Goal: Task Accomplishment & Management: Manage account settings

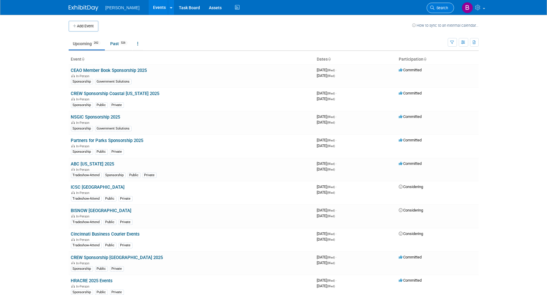
click at [441, 6] on span "Search" at bounding box center [441, 8] width 14 height 4
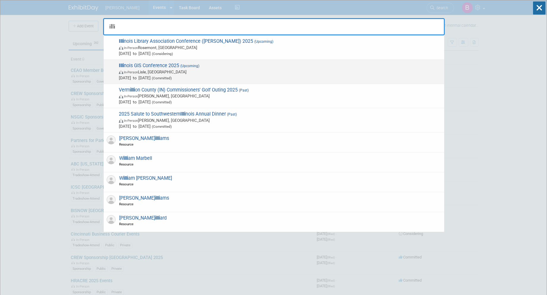
type input "illi"
click at [195, 64] on span "(Upcoming)" at bounding box center [189, 66] width 20 height 4
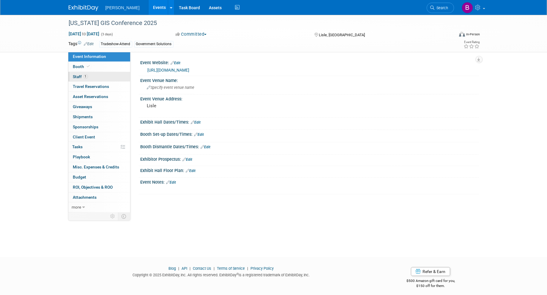
click at [91, 78] on link "1 Staff 1" at bounding box center [99, 77] width 62 height 10
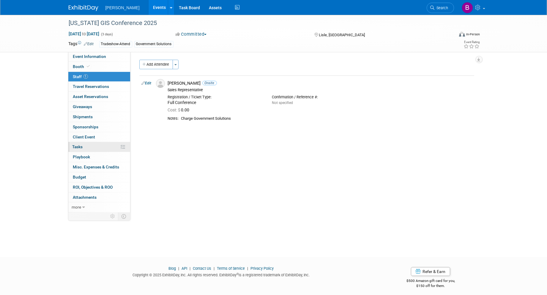
click at [88, 150] on link "0% Tasks 0%" at bounding box center [99, 147] width 62 height 10
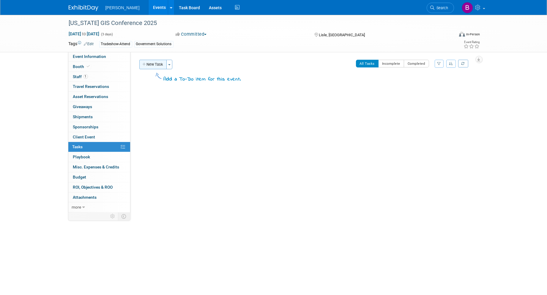
click at [149, 68] on button "New Task" at bounding box center [152, 65] width 27 height 10
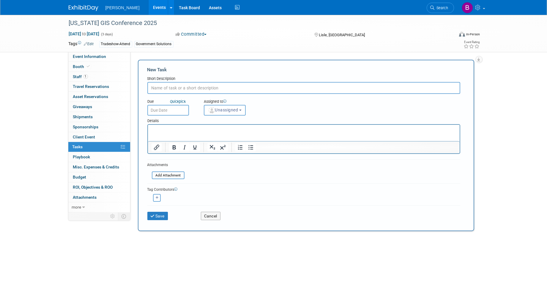
click at [224, 85] on input "text" at bounding box center [303, 88] width 313 height 12
type input "Register Eric Cole"
click at [229, 112] on button "Unassigned" at bounding box center [225, 110] width 42 height 11
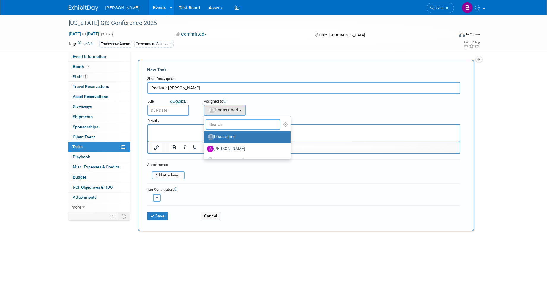
click at [229, 123] on input "text" at bounding box center [242, 124] width 75 height 10
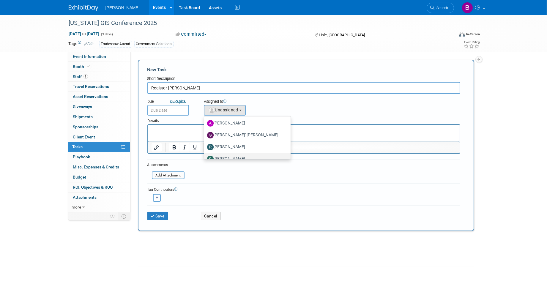
scroll to position [21, 0]
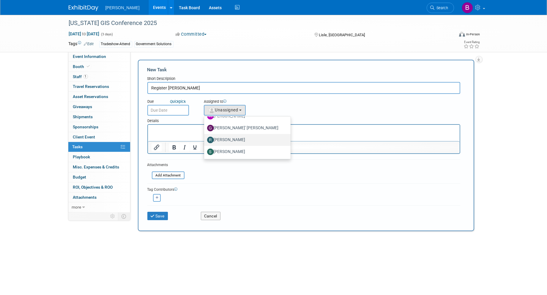
type input "re"
click at [223, 139] on label "[PERSON_NAME]" at bounding box center [246, 140] width 78 height 10
click at [205, 139] on input "[PERSON_NAME]" at bounding box center [203, 139] width 4 height 4
select select "844a177d-a181-44ff-a72a-5731d68e4351"
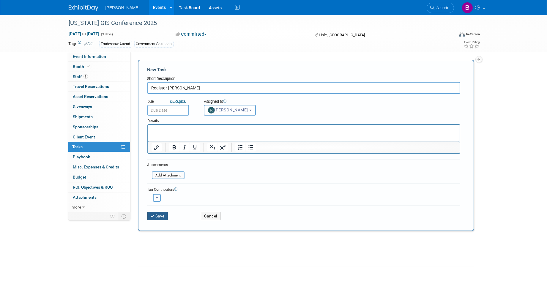
click at [163, 212] on button "Save" at bounding box center [157, 216] width 21 height 8
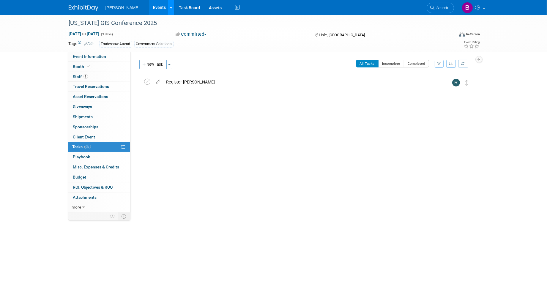
click at [168, 8] on link at bounding box center [171, 7] width 6 height 15
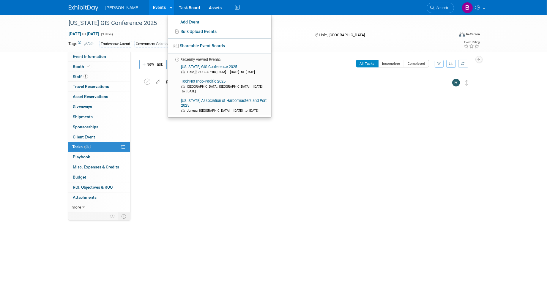
click at [148, 4] on link "Events" at bounding box center [159, 7] width 22 height 15
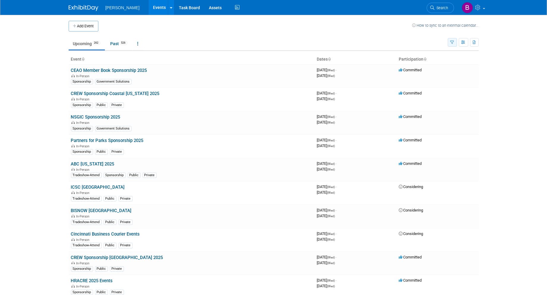
click at [449, 41] on button "button" at bounding box center [451, 42] width 9 height 9
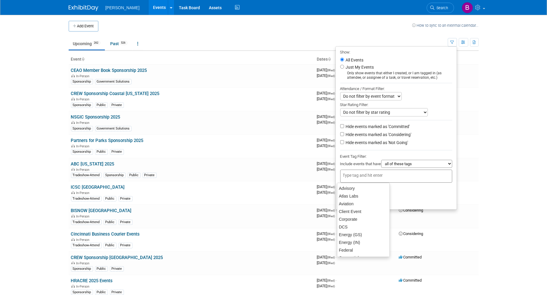
click at [407, 178] on div at bounding box center [396, 176] width 112 height 13
type input "go"
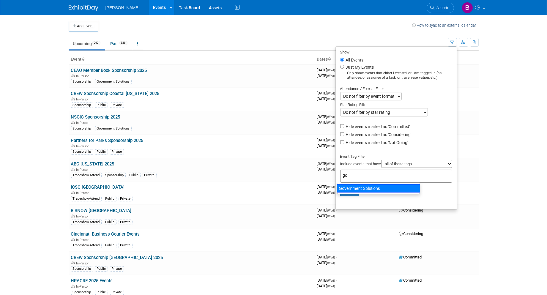
click at [388, 189] on div "Government Solutions" at bounding box center [378, 188] width 83 height 8
type input "Government Solutions"
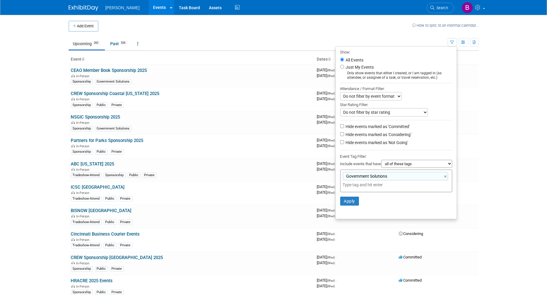
drag, startPoint x: 376, startPoint y: 138, endPoint x: 373, endPoint y: 130, distance: 8.5
click at [376, 138] on li "Hide events marked as 'Considering'" at bounding box center [396, 135] width 121 height 8
click at [370, 134] on label "Hide events marked as 'Considering'" at bounding box center [377, 135] width 67 height 6
click at [344, 134] on input "Hide events marked as 'Considering'" at bounding box center [342, 134] width 4 height 4
checkbox input "true"
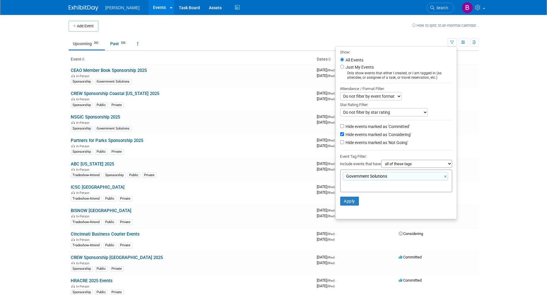
click at [366, 140] on li "Hide events marked as 'Not Going'" at bounding box center [396, 143] width 121 height 8
click at [366, 142] on label "Hide events marked as 'Not Going'" at bounding box center [376, 143] width 64 height 6
click at [344, 142] on input "Hide events marked as 'Not Going'" at bounding box center [342, 142] width 4 height 4
checkbox input "true"
click at [352, 203] on button "Apply" at bounding box center [349, 201] width 19 height 9
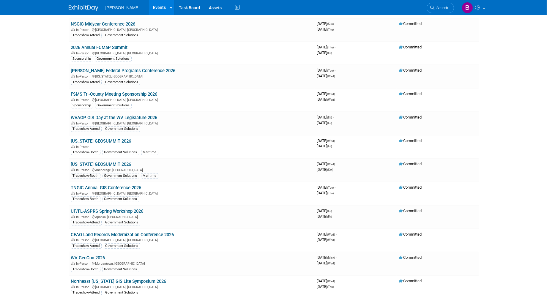
scroll to position [720, 0]
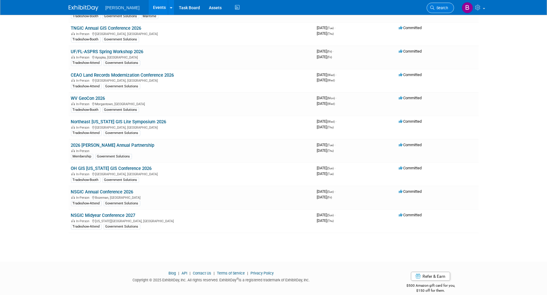
click at [439, 12] on link "Search" at bounding box center [439, 8] width 27 height 10
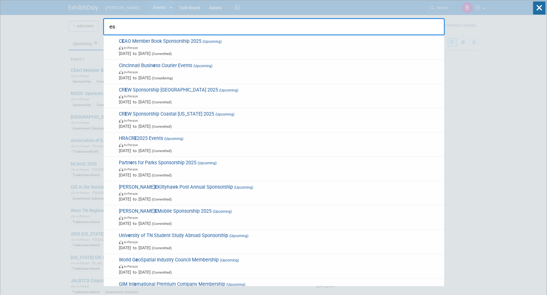
type input "e"
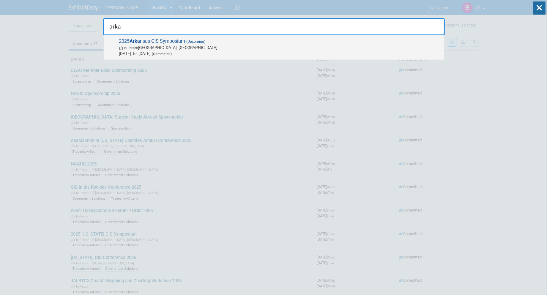
type input "arka"
click at [169, 41] on span "2025 Arka nsas GIS Symposium (Upcoming) In-Person Jonesboro, AR Oct 14, 2025 to…" at bounding box center [279, 47] width 324 height 18
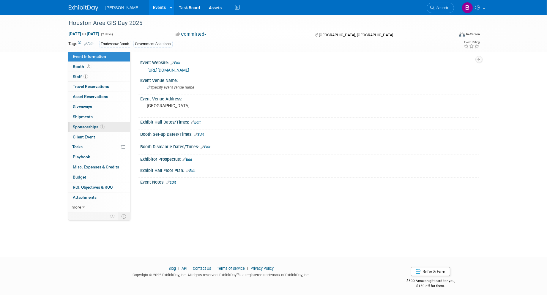
click at [94, 127] on span "Sponsorships 1" at bounding box center [88, 126] width 31 height 5
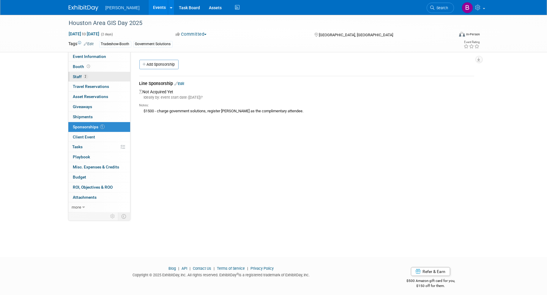
click at [94, 78] on link "2 Staff 2" at bounding box center [99, 77] width 62 height 10
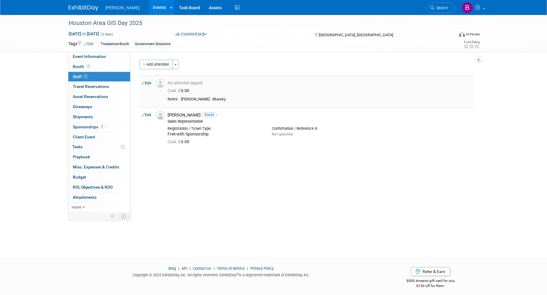
click at [145, 82] on link "Edit" at bounding box center [147, 83] width 10 height 4
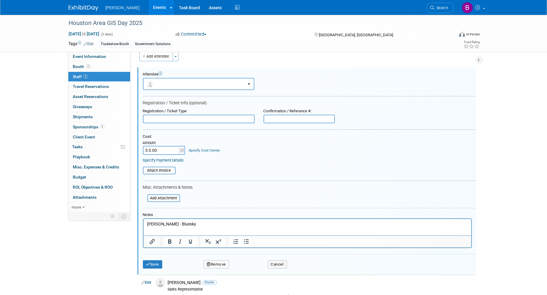
click at [190, 223] on p "[PERSON_NAME] - Bluesky" at bounding box center [307, 224] width 321 height 6
click at [153, 262] on button "Save" at bounding box center [153, 264] width 20 height 8
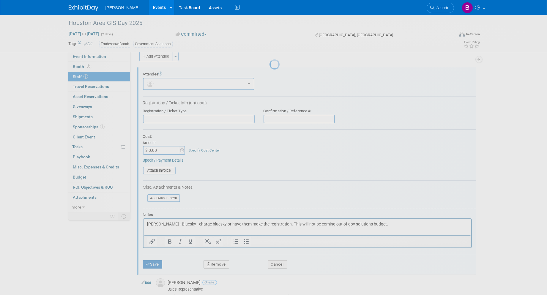
scroll to position [3, 0]
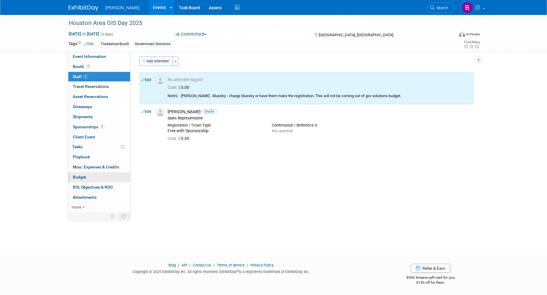
click at [98, 180] on link "Budget" at bounding box center [99, 177] width 62 height 10
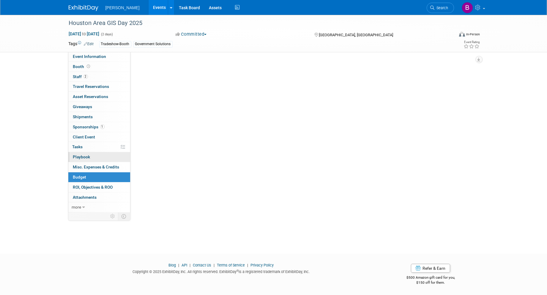
scroll to position [0, 0]
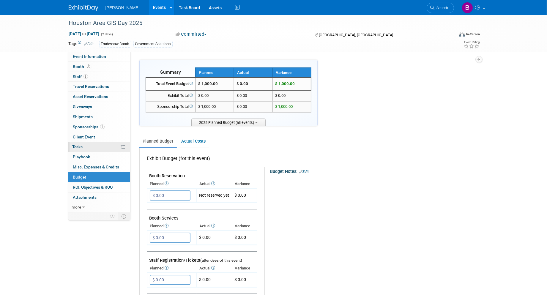
click at [81, 150] on link "0% Tasks 0%" at bounding box center [99, 147] width 62 height 10
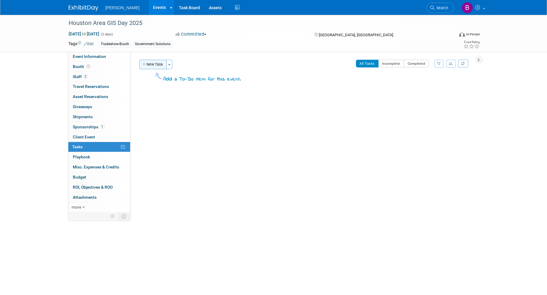
click at [151, 64] on button "New Task" at bounding box center [152, 65] width 27 height 10
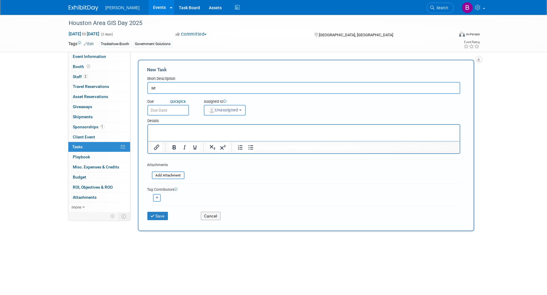
type input "s"
type input "S"
type input "Secure Sponsorship and register Sam as complimentary attendee"
click at [209, 111] on img "button" at bounding box center [211, 110] width 7 height 7
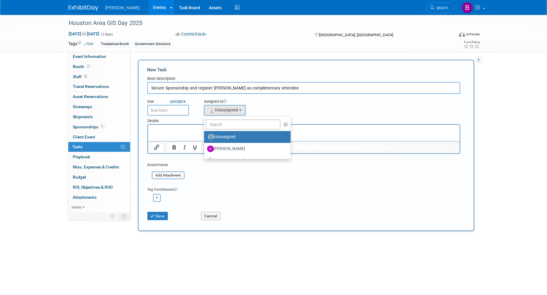
click at [219, 128] on ul "Unassigned Aaron Golden Alexandra Hall Alexis Rump Amanda Jurinen-Tweedale Amy …" at bounding box center [247, 137] width 87 height 43
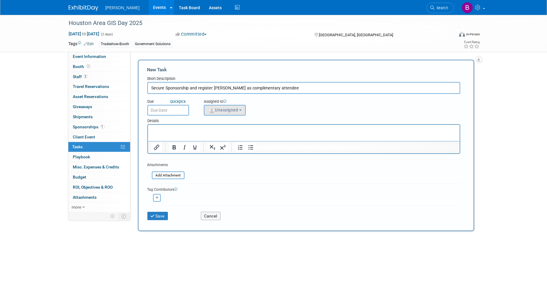
drag, startPoint x: 218, startPoint y: 116, endPoint x: 216, endPoint y: 111, distance: 5.6
click at [217, 116] on div "Details" at bounding box center [303, 120] width 313 height 9
click at [215, 110] on span "Unassigned" at bounding box center [223, 109] width 30 height 5
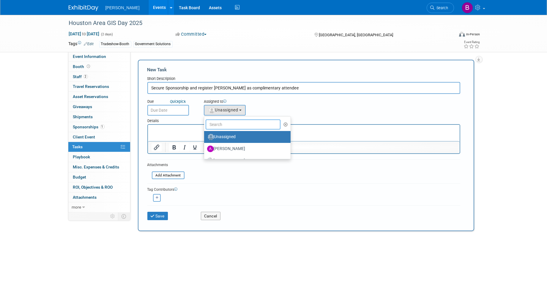
click at [221, 121] on input "text" at bounding box center [242, 124] width 75 height 10
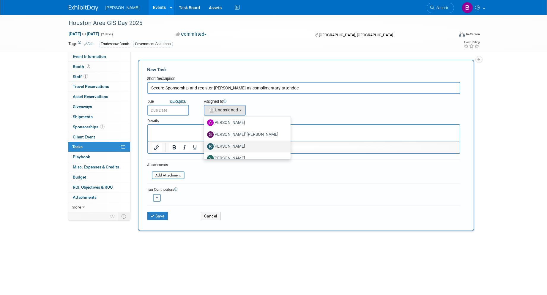
scroll to position [21, 0]
type input "re"
drag, startPoint x: 223, startPoint y: 140, endPoint x: 216, endPoint y: 140, distance: 7.4
click at [223, 140] on label "[PERSON_NAME]" at bounding box center [246, 140] width 78 height 10
click at [205, 140] on input "[PERSON_NAME]" at bounding box center [203, 139] width 4 height 4
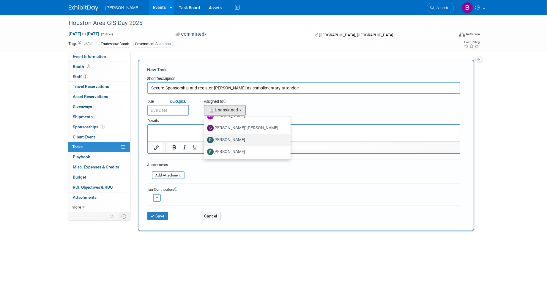
select select "844a177d-a181-44ff-a72a-5731d68e4351"
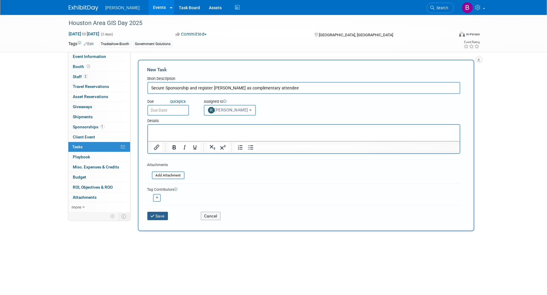
click at [156, 213] on button "Save" at bounding box center [157, 216] width 21 height 8
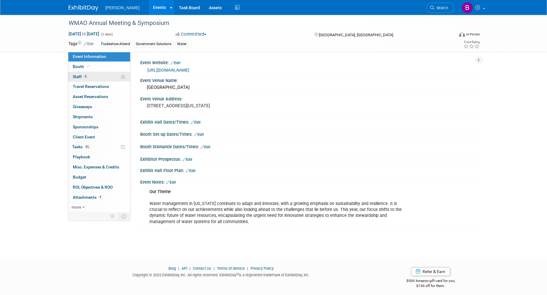
click at [85, 78] on span "4" at bounding box center [85, 76] width 4 height 4
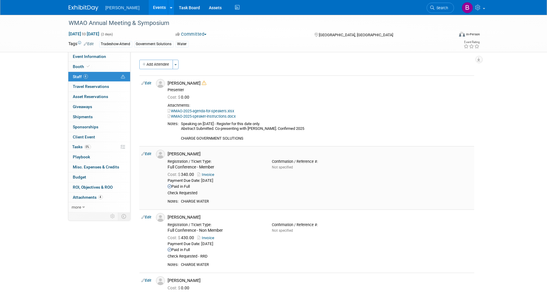
click at [150, 153] on link "Edit" at bounding box center [147, 154] width 10 height 4
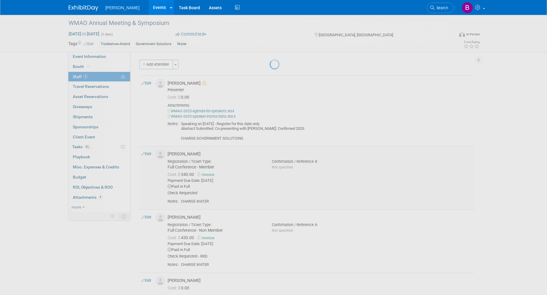
select select "b6cc25e7-57ae-48ad-a480-9d49212c5bf2"
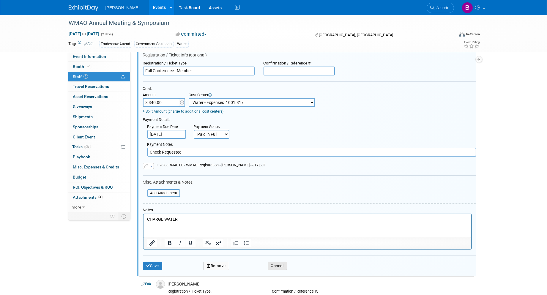
click at [273, 262] on button "Cancel" at bounding box center [277, 266] width 19 height 8
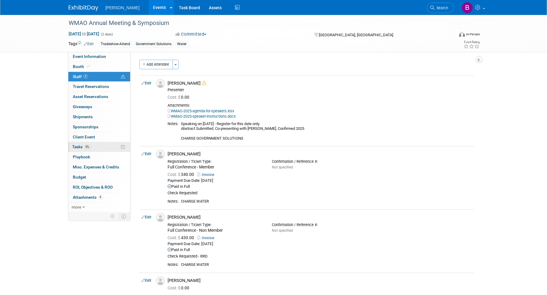
click at [103, 148] on link "0% Tasks 0%" at bounding box center [99, 147] width 62 height 10
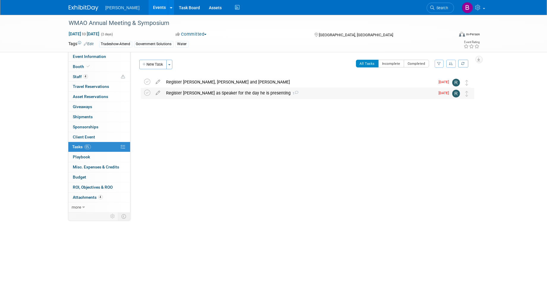
click at [195, 91] on div "Register Brian as Speaker for the day he is presenting 1" at bounding box center [299, 93] width 272 height 10
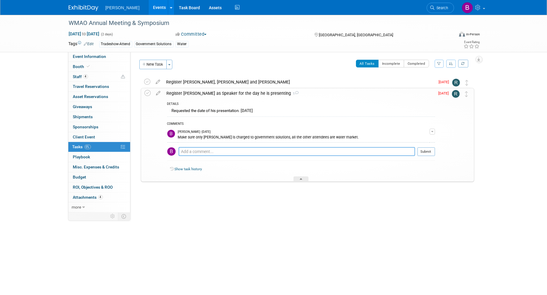
click at [204, 150] on textarea at bounding box center [296, 151] width 236 height 9
type textarea "Rebecca, a"
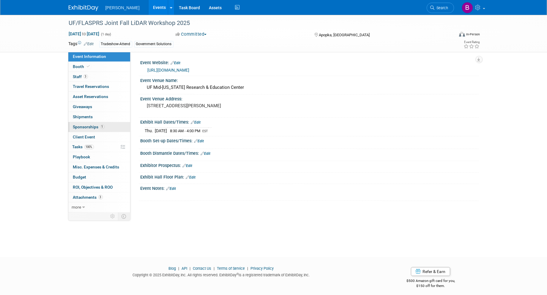
click at [95, 125] on span "Sponsorships 1" at bounding box center [88, 126] width 31 height 5
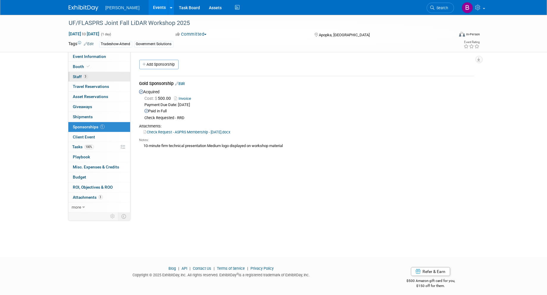
click at [100, 77] on link "3 Staff 3" at bounding box center [99, 77] width 62 height 10
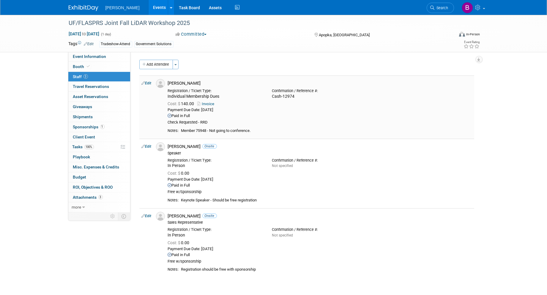
click at [151, 84] on link "Edit" at bounding box center [147, 83] width 10 height 4
select select "1b21c593-cea0-4ad3-832a-b62251eaf5a4"
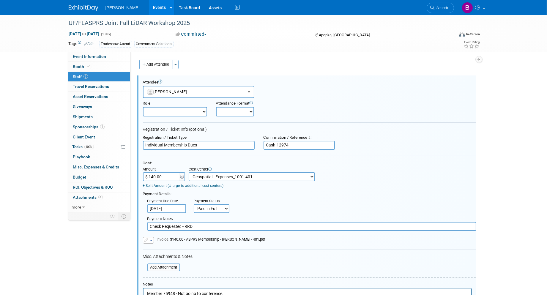
click at [299, 173] on select "-- Not Specified -- Advisory Services - Expenses_1001.502 Aerial Acquisition - …" at bounding box center [252, 176] width 126 height 9
select select "18966345"
click at [189, 172] on select "-- Not Specified -- Advisory Services - Expenses_1001.502 Aerial Acquisition - …" at bounding box center [252, 176] width 126 height 9
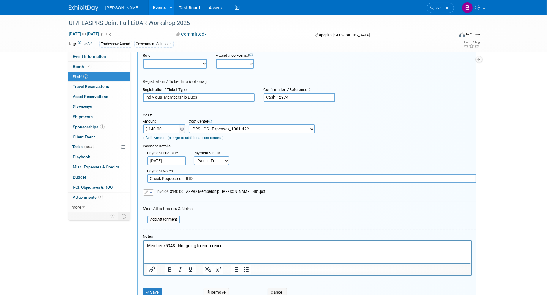
scroll to position [66, 0]
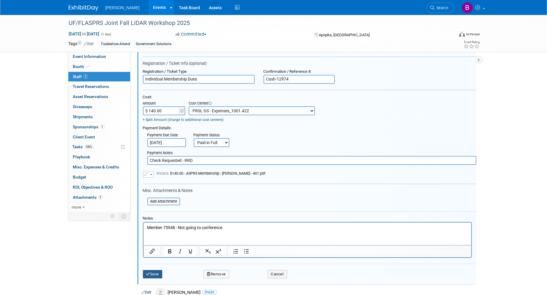
click at [159, 271] on button "Save" at bounding box center [153, 274] width 20 height 8
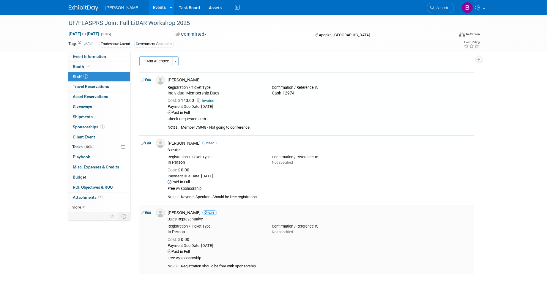
scroll to position [53, 0]
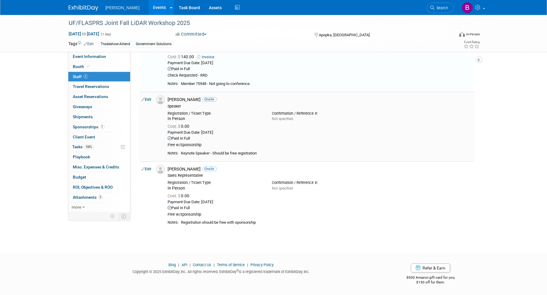
click at [149, 97] on link "Edit" at bounding box center [147, 99] width 10 height 4
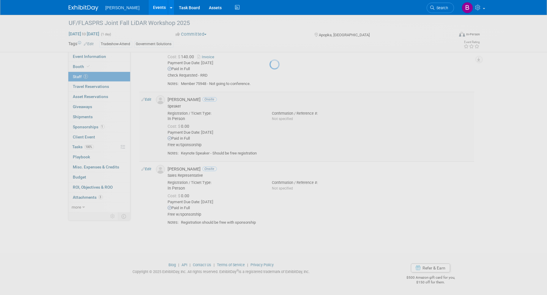
select select "0af0cf59-3cf7-4174-b959-4434b9acd1b5"
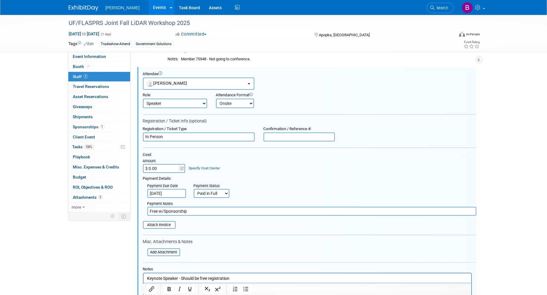
scroll to position [0, 0]
click at [207, 166] on link "Specify Cost Center" at bounding box center [204, 168] width 31 height 4
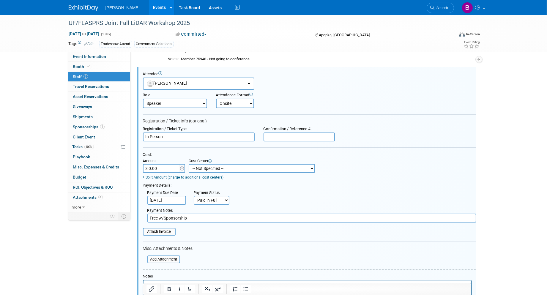
click at [209, 167] on select "-- Not Specified -- Advisory Services - Expenses_1001.502 Aerial Acquisition - …" at bounding box center [252, 168] width 126 height 9
select select "18966265"
click at [189, 164] on select "-- Not Specified -- Advisory Services - Expenses_1001.502 Aerial Acquisition - …" at bounding box center [252, 168] width 126 height 9
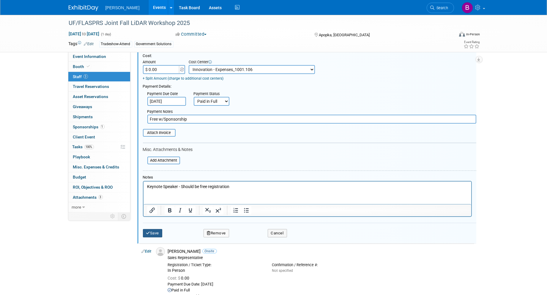
click at [162, 229] on button "Save" at bounding box center [153, 233] width 20 height 8
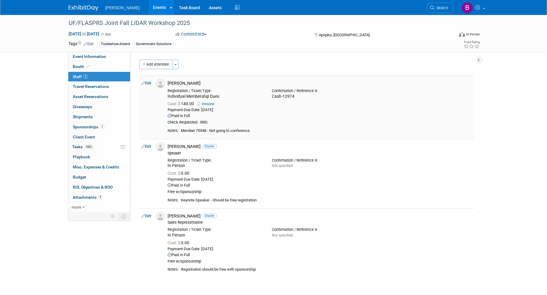
click at [146, 82] on link "Edit" at bounding box center [147, 83] width 10 height 4
select select "1b21c593-cea0-4ad3-832a-b62251eaf5a4"
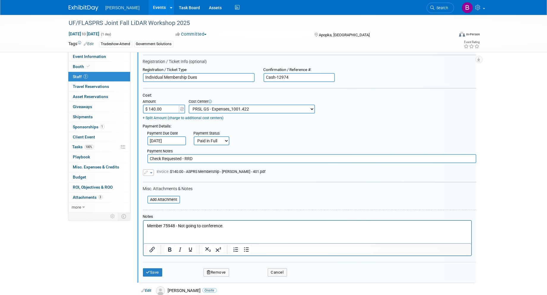
scroll to position [74, 0]
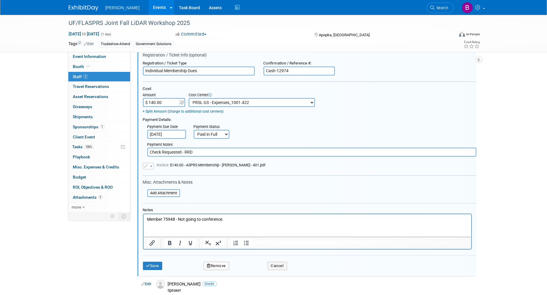
click at [212, 262] on button "Remove" at bounding box center [216, 266] width 26 height 8
click at [246, 266] on icon at bounding box center [245, 266] width 4 height 3
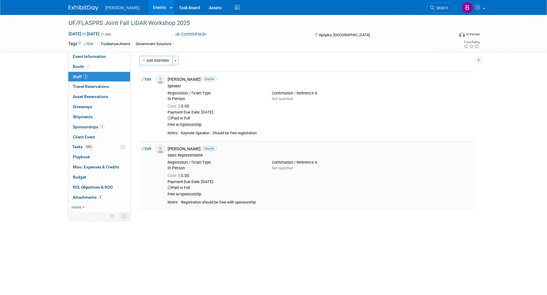
scroll to position [0, 0]
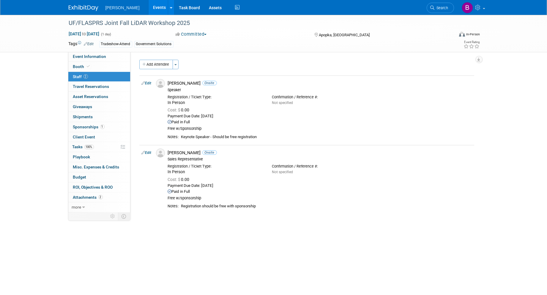
click at [90, 78] on link "2 Staff 2" at bounding box center [99, 77] width 62 height 10
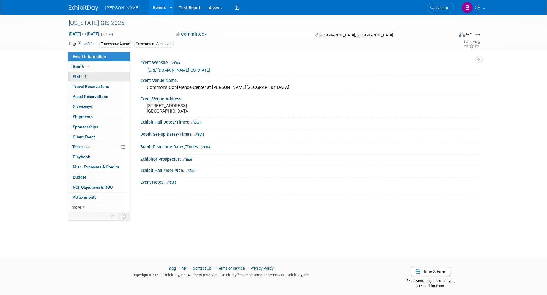
click at [90, 75] on link "1 Staff 1" at bounding box center [99, 77] width 62 height 10
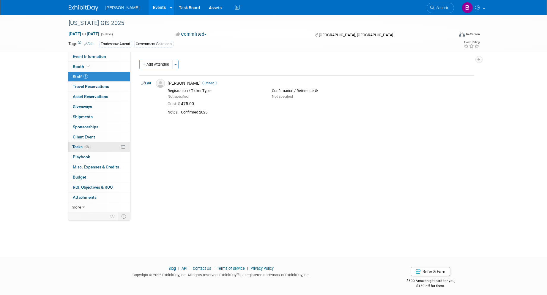
click at [86, 147] on span "0%" at bounding box center [87, 147] width 7 height 4
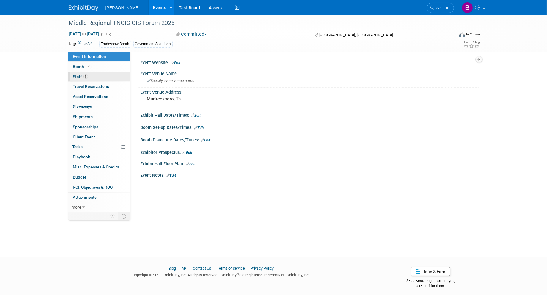
click at [118, 81] on link "1 Staff 1" at bounding box center [99, 77] width 62 height 10
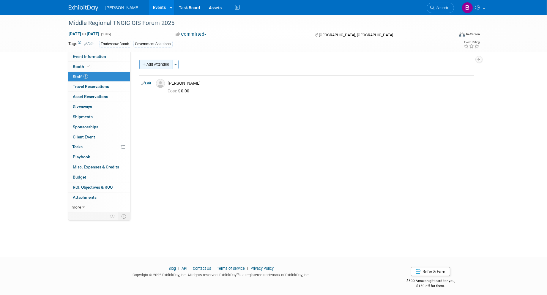
click at [150, 65] on button "Add Attendee" at bounding box center [156, 65] width 34 height 10
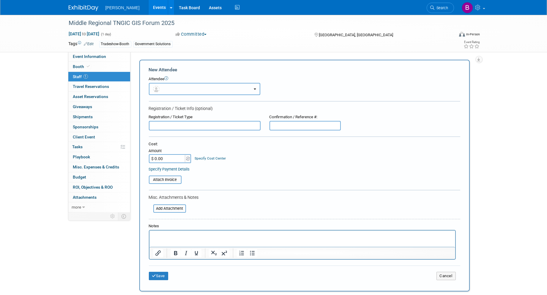
click at [173, 87] on button "button" at bounding box center [204, 89] width 111 height 12
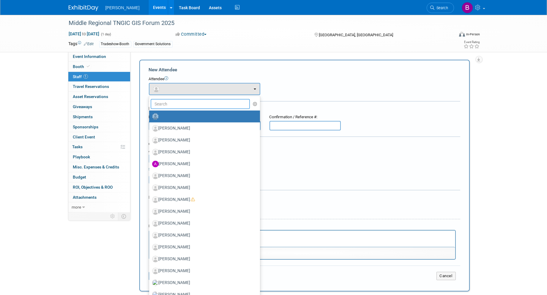
click at [180, 100] on input "text" at bounding box center [200, 104] width 99 height 10
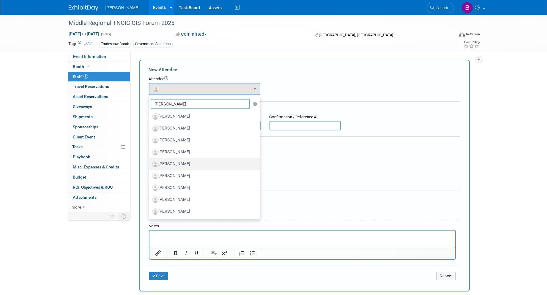
type input "SAM"
click at [183, 160] on label "[PERSON_NAME]" at bounding box center [203, 164] width 102 height 10
click at [150, 161] on input "[PERSON_NAME]" at bounding box center [148, 163] width 4 height 4
select select "6a69f46f-5a76-4622-8c20-a1d01737a09e"
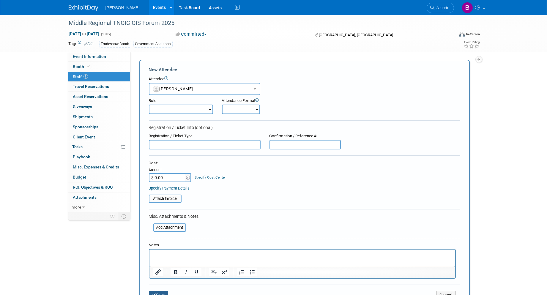
drag, startPoint x: 158, startPoint y: 288, endPoint x: 171, endPoint y: 230, distance: 59.6
click at [158, 291] on button "Save" at bounding box center [159, 295] width 20 height 8
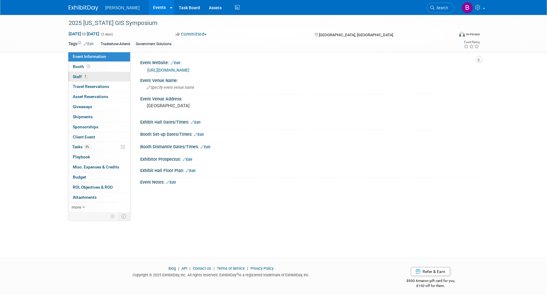
click at [80, 81] on link "1 Staff 1" at bounding box center [99, 77] width 62 height 10
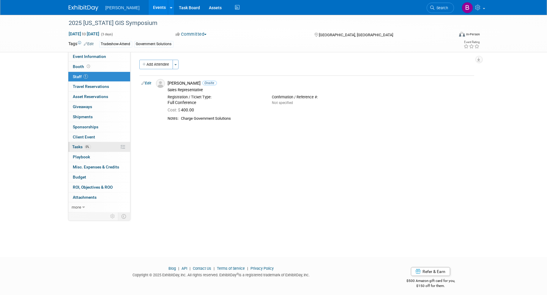
click at [93, 148] on link "0% Tasks 0%" at bounding box center [99, 147] width 62 height 10
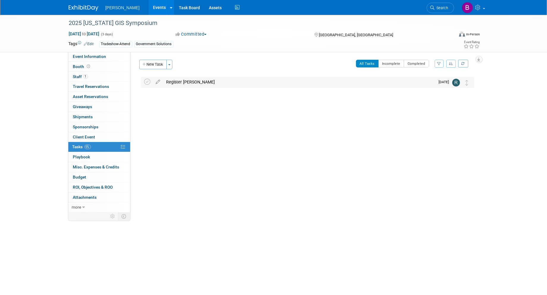
click at [181, 81] on div "Register [PERSON_NAME]" at bounding box center [299, 82] width 272 height 10
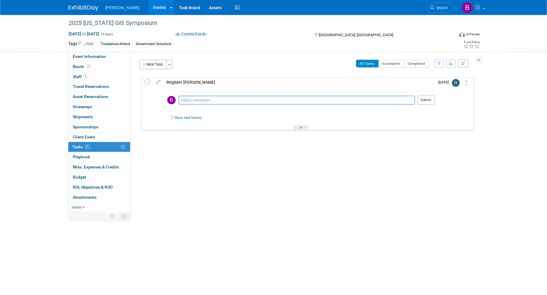
drag, startPoint x: 214, startPoint y: 99, endPoint x: 230, endPoint y: 97, distance: 15.2
click at [220, 98] on textarea at bounding box center [296, 100] width 236 height 9
type textarea "Re"
click at [161, 80] on icon at bounding box center [158, 80] width 10 height 7
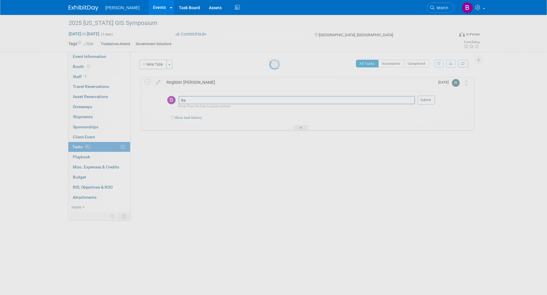
click at [269, 80] on div at bounding box center [273, 147] width 8 height 295
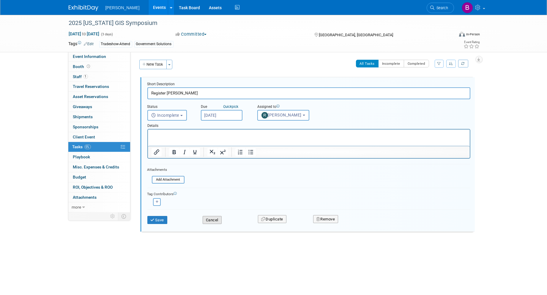
click at [215, 220] on button "Cancel" at bounding box center [212, 220] width 19 height 8
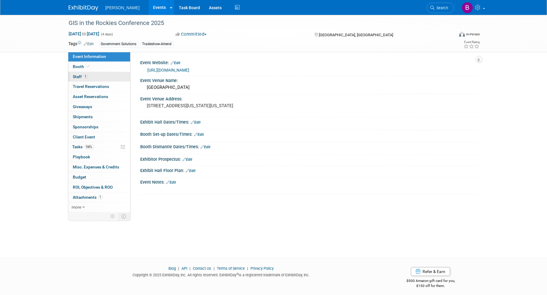
click at [71, 76] on link "1 Staff 1" at bounding box center [99, 77] width 62 height 10
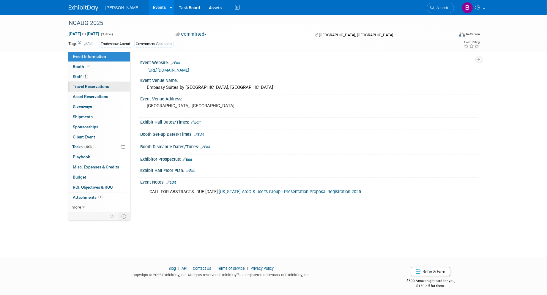
click at [99, 82] on link "0 Travel Reservations 0" at bounding box center [99, 87] width 62 height 10
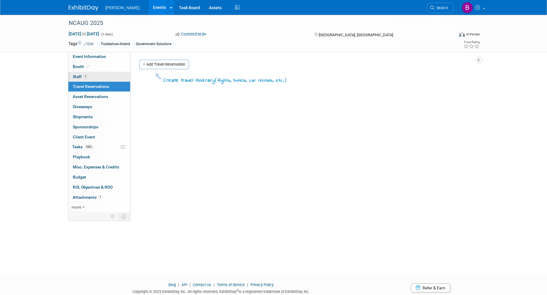
click at [95, 78] on link "1 Staff 1" at bounding box center [99, 77] width 62 height 10
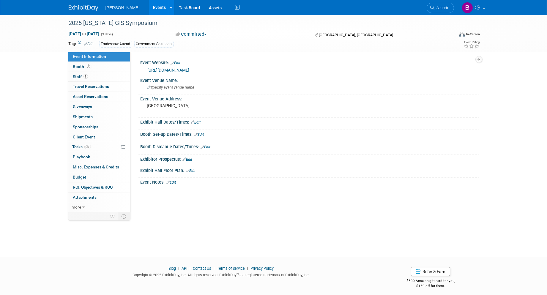
click at [183, 69] on link "https://www.argisusers.org/events" at bounding box center [169, 70] width 42 height 5
click at [444, 3] on link "Search" at bounding box center [439, 8] width 27 height 10
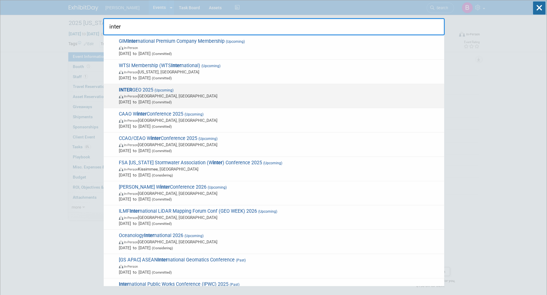
type input "inter"
click at [190, 91] on span "INTER GEO 2025 (Upcoming) In-Person Frankfurt am Main, Germany Oct 7, 2025 to O…" at bounding box center [279, 96] width 324 height 18
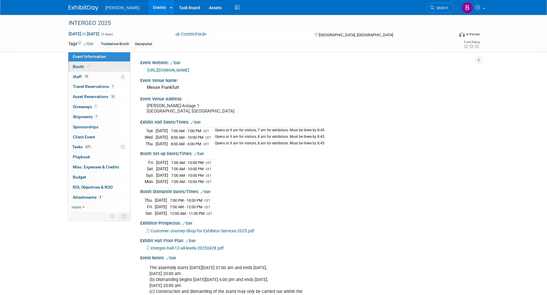
click at [102, 63] on link "Booth" at bounding box center [99, 67] width 62 height 10
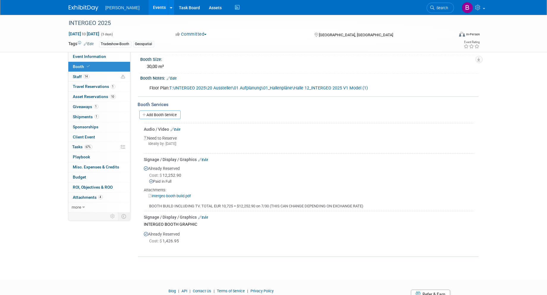
scroll to position [66, 0]
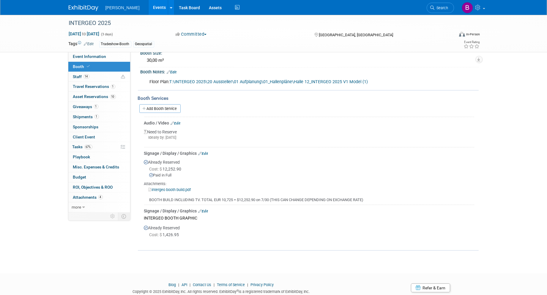
click at [208, 209] on link "Edit" at bounding box center [203, 211] width 10 height 4
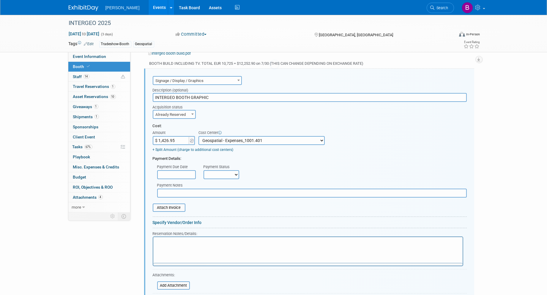
scroll to position [0, 0]
click at [192, 139] on img at bounding box center [192, 141] width 4 height 4
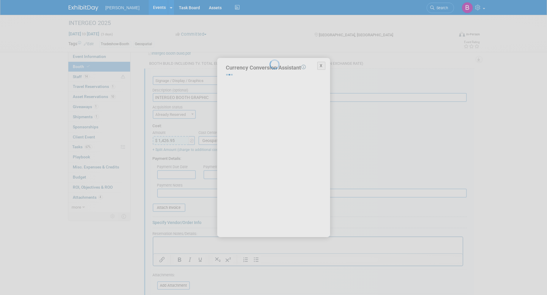
select select "2"
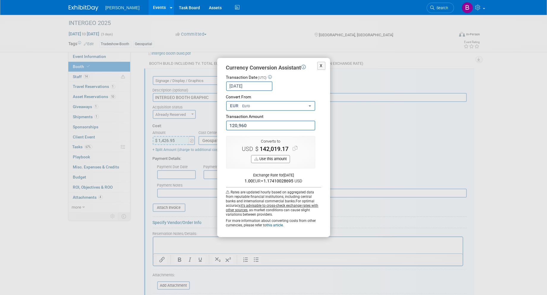
drag, startPoint x: 268, startPoint y: 121, endPoint x: 162, endPoint y: 119, distance: 106.0
click at [162, 119] on div "X Currency Conversion Assistant Transaction Date (UTC) Sep 29, 2025 Loading Rat…" at bounding box center [273, 147] width 267 height 179
type input "1,209.60"
click at [277, 157] on button "Use this amount" at bounding box center [270, 159] width 39 height 8
type input "$ 1,420.19"
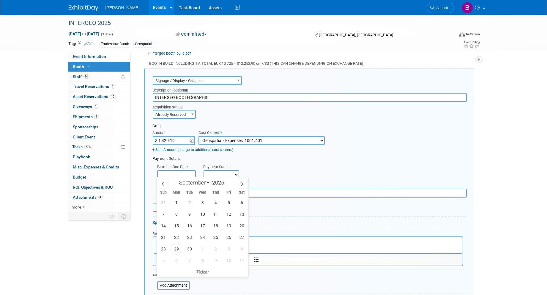
click at [173, 171] on input "text" at bounding box center [176, 174] width 39 height 9
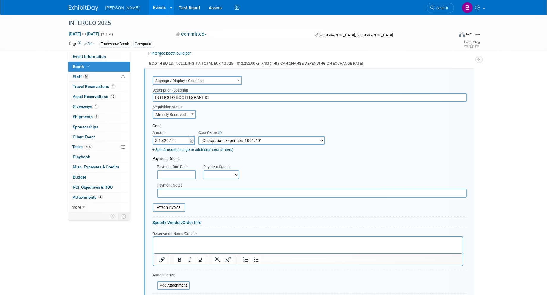
drag, startPoint x: 230, startPoint y: 159, endPoint x: 224, endPoint y: 171, distance: 13.1
click at [230, 162] on div "Payment Due Date Payment Status Not Paid Yet Partially Paid Paid in Full Next P…" at bounding box center [309, 171] width 323 height 18
click at [224, 171] on select "Not Paid Yet Partially Paid Paid in Full" at bounding box center [221, 174] width 36 height 9
select select "1"
click at [203, 170] on select "Not Paid Yet Partially Paid Paid in Full" at bounding box center [221, 174] width 36 height 9
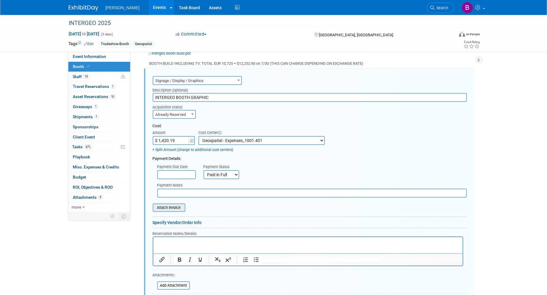
click at [171, 204] on input "file" at bounding box center [149, 207] width 71 height 7
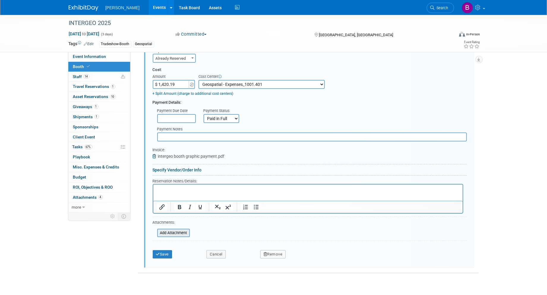
scroll to position [268, 0]
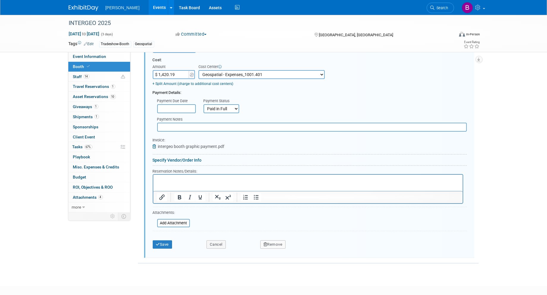
click at [164, 182] on html at bounding box center [307, 178] width 309 height 8
click at [162, 240] on button "Save" at bounding box center [163, 244] width 20 height 8
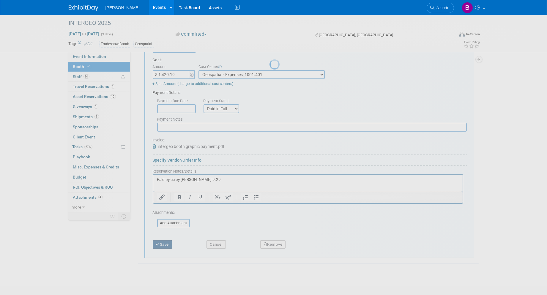
scroll to position [95, 0]
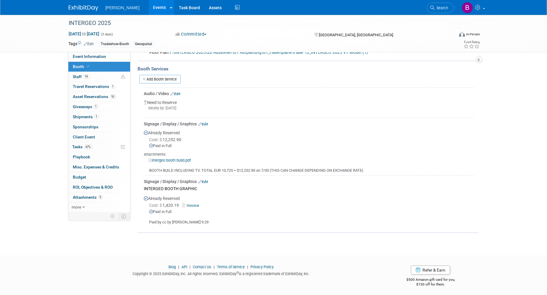
drag, startPoint x: 207, startPoint y: 122, endPoint x: 195, endPoint y: 121, distance: 11.7
click at [207, 122] on link "Edit" at bounding box center [203, 124] width 10 height 4
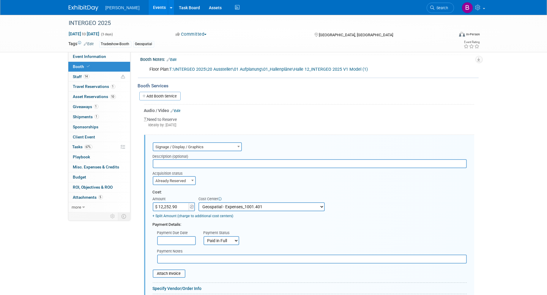
scroll to position [177, 0]
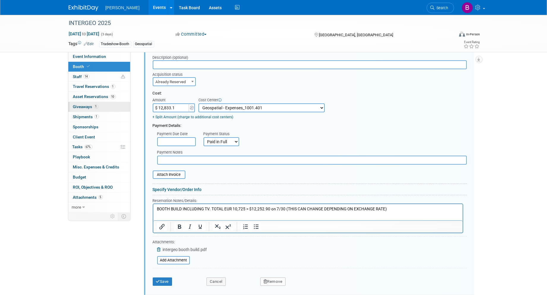
type input "$ 12,833.13"
click at [270, 133] on div "Payment Due Date Payment Status Not Paid Yet Partially Paid Paid in Full Next P…" at bounding box center [309, 138] width 323 height 18
click at [178, 171] on input "file" at bounding box center [149, 174] width 71 height 7
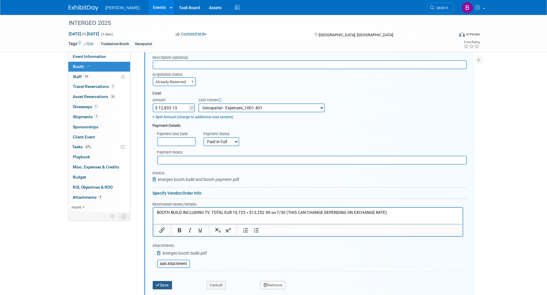
click at [166, 281] on button "Save" at bounding box center [163, 285] width 20 height 8
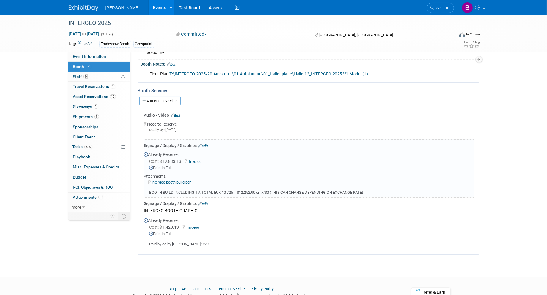
scroll to position [62, 0]
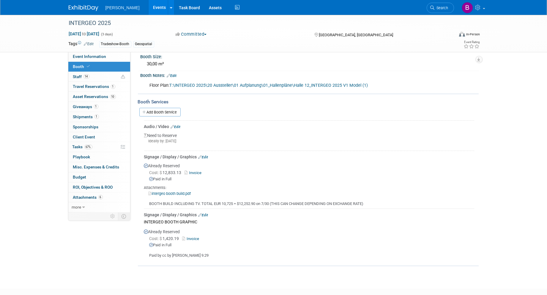
click at [180, 125] on link "Edit" at bounding box center [176, 127] width 10 height 4
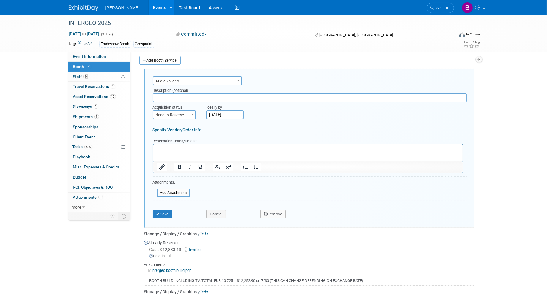
scroll to position [0, 0]
click at [280, 207] on div "Remove" at bounding box center [323, 212] width 135 height 12
click at [278, 212] on button "Remove" at bounding box center [273, 214] width 26 height 8
click at [312, 217] on link "Yes" at bounding box center [305, 219] width 17 height 10
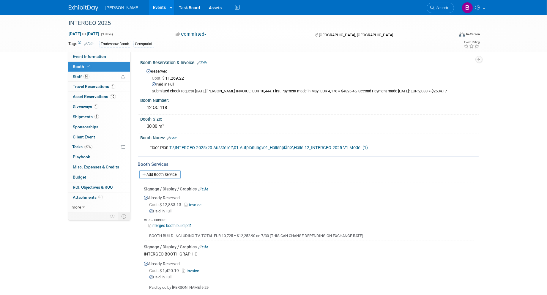
click at [202, 63] on link "Edit" at bounding box center [202, 63] width 10 height 4
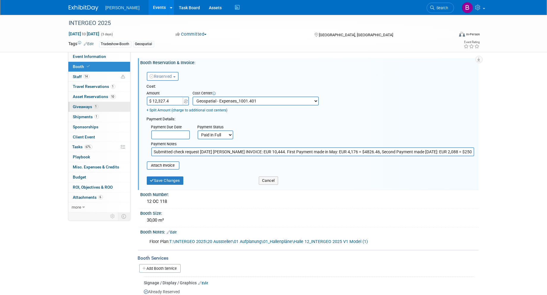
type input "$ 12,327.47"
click at [171, 176] on button "Save Changes" at bounding box center [165, 180] width 37 height 8
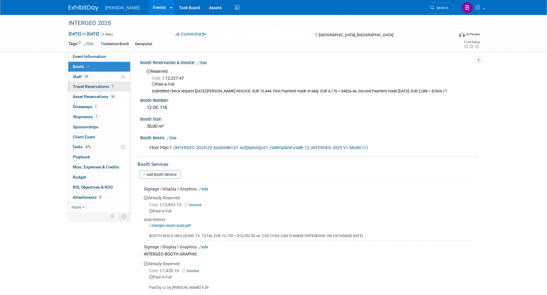
click at [94, 87] on span "Travel Reservations 1" at bounding box center [94, 86] width 42 height 5
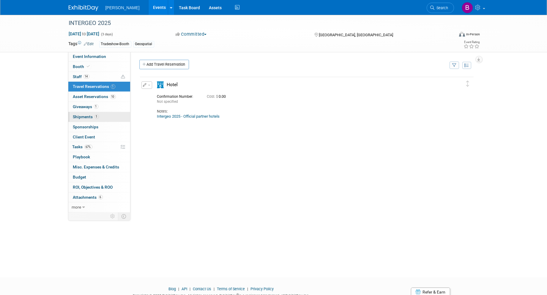
click at [101, 114] on link "1 Shipments 1" at bounding box center [99, 117] width 62 height 10
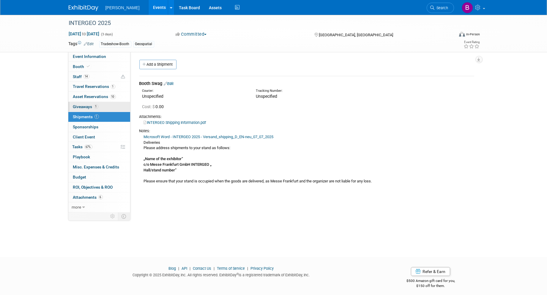
click at [97, 105] on span "1" at bounding box center [96, 106] width 4 height 4
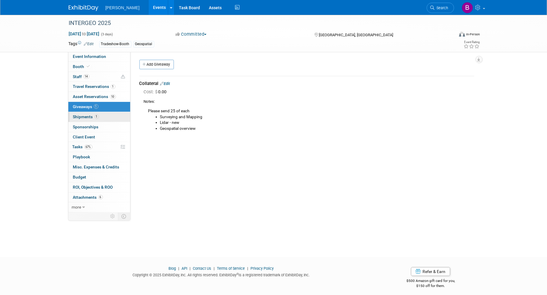
click at [100, 119] on link "1 Shipments 1" at bounding box center [99, 117] width 62 height 10
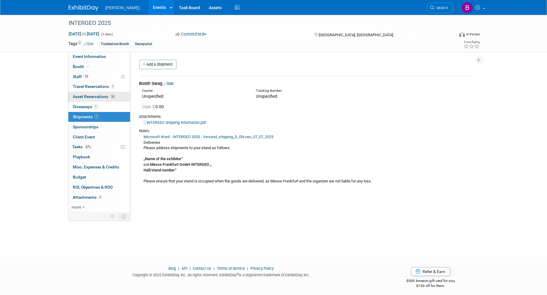
click at [105, 92] on link "10 Asset Reservations 10" at bounding box center [99, 97] width 62 height 10
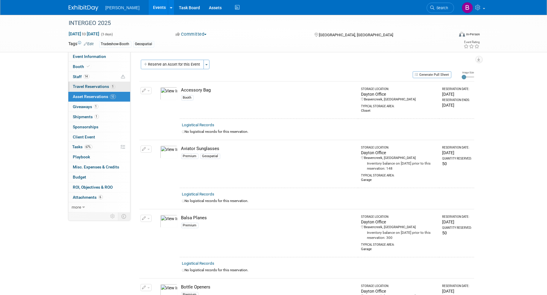
click at [104, 88] on span "Travel Reservations 1" at bounding box center [94, 86] width 42 height 5
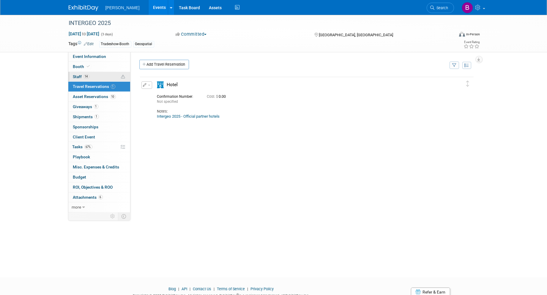
click at [101, 78] on link "14 Staff 14" at bounding box center [99, 77] width 62 height 10
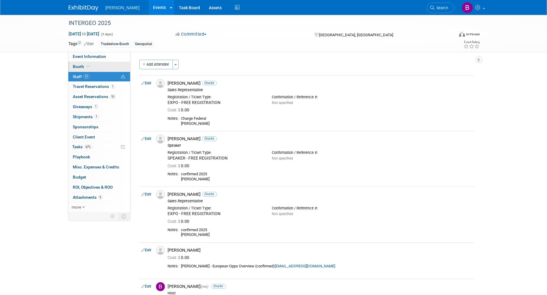
click at [107, 63] on link "Booth" at bounding box center [99, 67] width 62 height 10
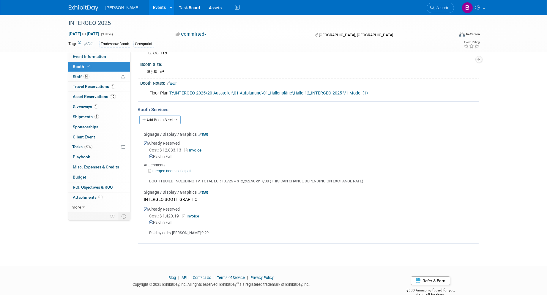
scroll to position [65, 0]
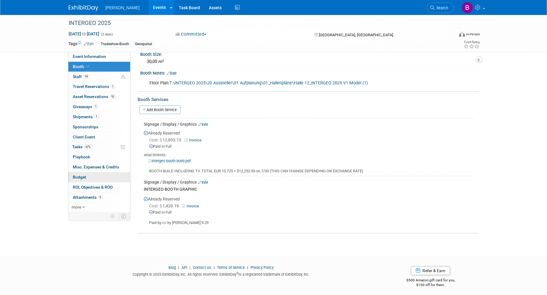
click at [91, 179] on link "Budget" at bounding box center [99, 177] width 62 height 10
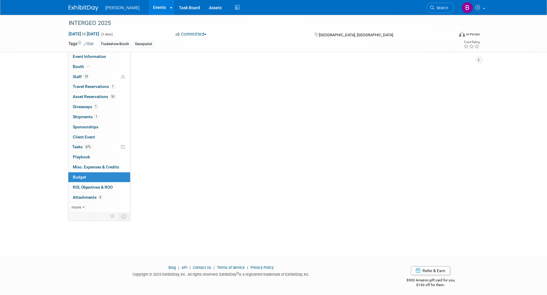
scroll to position [0, 0]
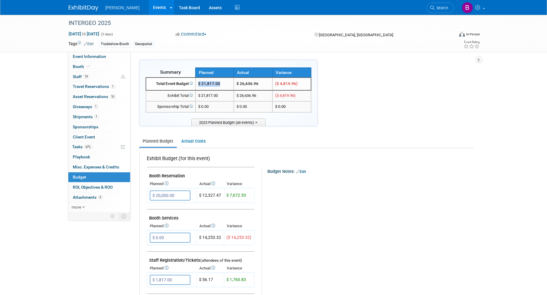
drag, startPoint x: 207, startPoint y: 86, endPoint x: 198, endPoint y: 81, distance: 9.7
click at [198, 81] on td "$ 21,817.00" at bounding box center [214, 84] width 39 height 13
copy span "$ 21,817.00"
click at [148, 9] on link "Events" at bounding box center [159, 7] width 22 height 15
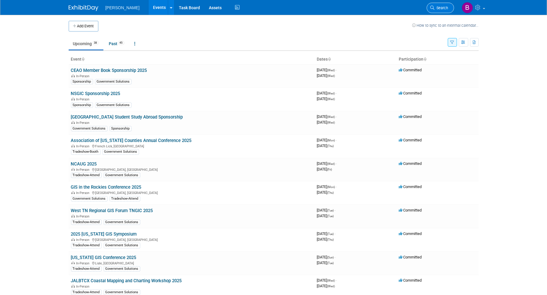
drag, startPoint x: 431, startPoint y: 2, endPoint x: 435, endPoint y: 6, distance: 6.1
click at [431, 2] on li "Search" at bounding box center [439, 7] width 27 height 15
click at [435, 6] on span "Search" at bounding box center [441, 8] width 14 height 4
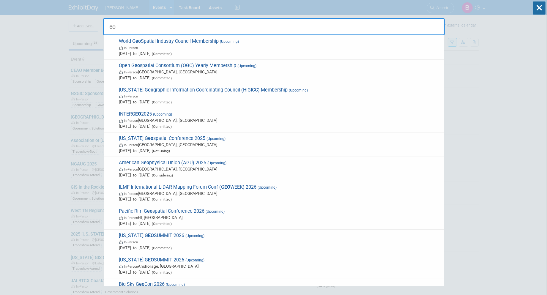
type input "e"
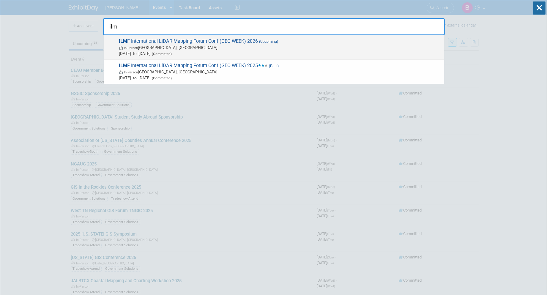
type input "ilm"
click at [324, 39] on span "ILM F International LiDAR Mapping Forum Conf (GEO WEEK) 2026 (Upcoming) In-Pers…" at bounding box center [279, 47] width 324 height 18
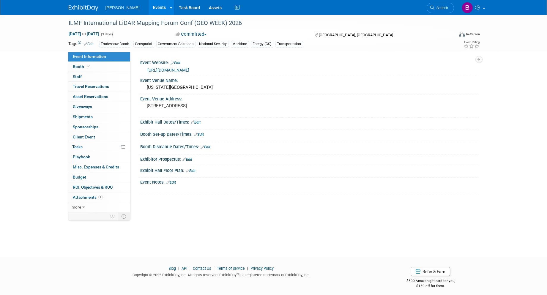
click at [156, 72] on link "https://www.geo-week.com/" at bounding box center [169, 70] width 42 height 5
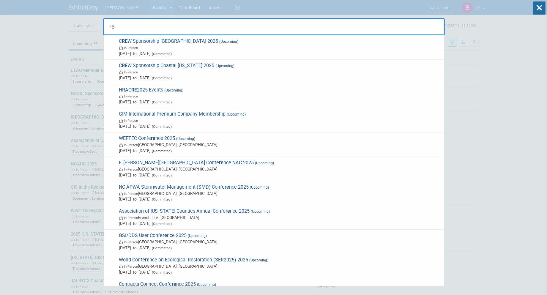
type input "r"
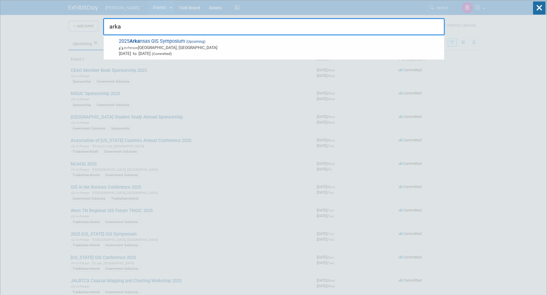
type input "arka"
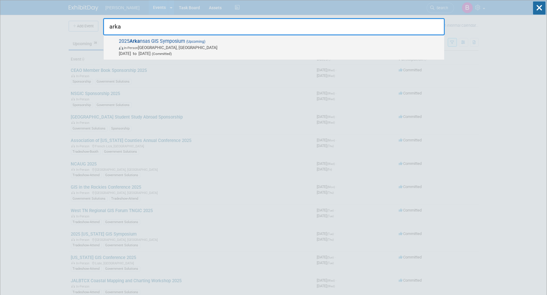
click at [172, 54] on span "(Committed)" at bounding box center [161, 54] width 21 height 4
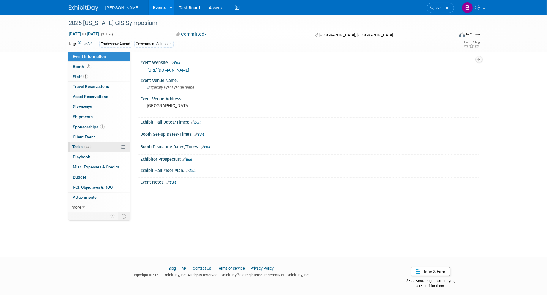
click at [100, 148] on link "0% Tasks 0%" at bounding box center [99, 147] width 62 height 10
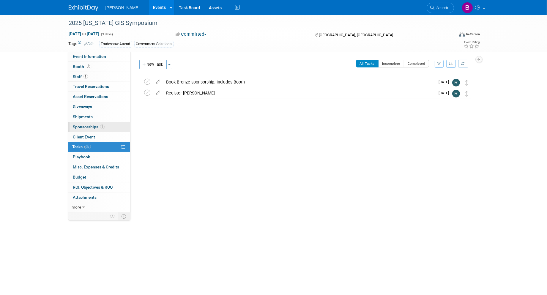
click at [116, 129] on link "1 Sponsorships 1" at bounding box center [99, 127] width 62 height 10
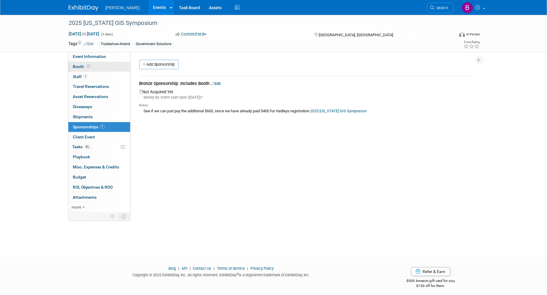
click at [90, 70] on link "Booth" at bounding box center [99, 67] width 62 height 10
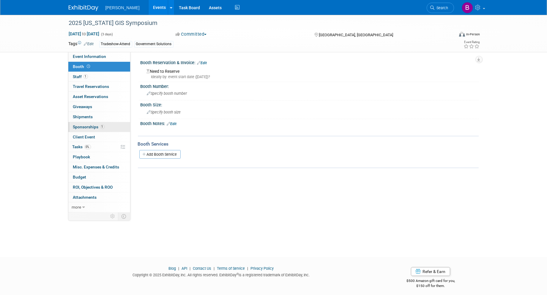
click at [93, 126] on span "Sponsorships 1" at bounding box center [88, 126] width 31 height 5
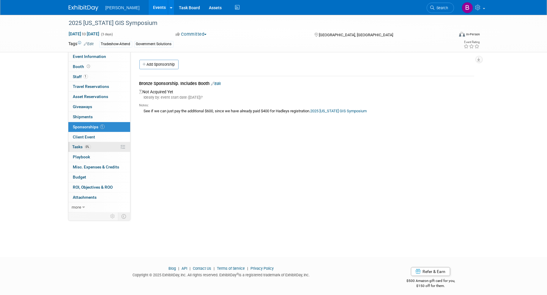
click at [95, 149] on link "0% Tasks 0%" at bounding box center [99, 147] width 62 height 10
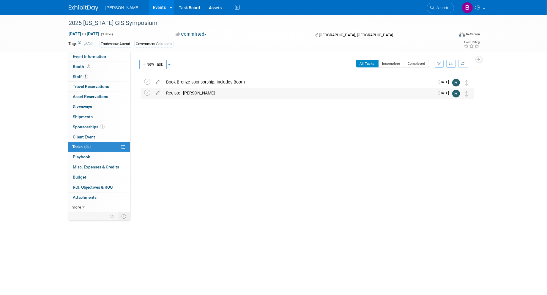
click at [181, 93] on div "Register Brian Hadley" at bounding box center [299, 93] width 272 height 10
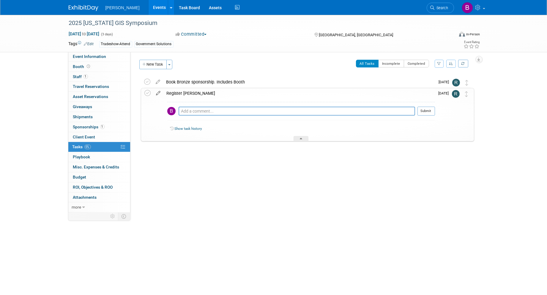
click at [159, 94] on icon at bounding box center [158, 91] width 10 height 7
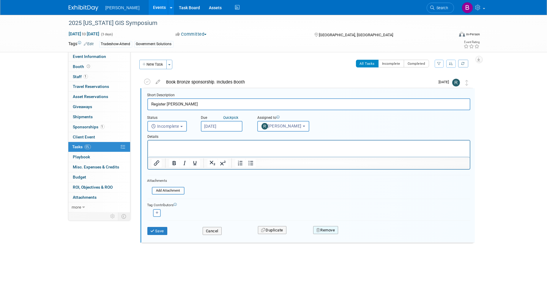
click at [331, 227] on button "Remove" at bounding box center [325, 230] width 25 height 8
click at [363, 233] on link "Yes" at bounding box center [358, 235] width 17 height 10
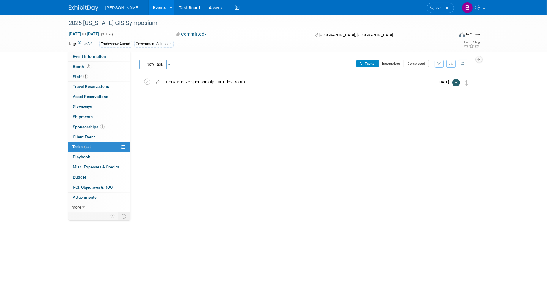
drag, startPoint x: 90, startPoint y: 42, endPoint x: 133, endPoint y: 46, distance: 42.6
click at [90, 42] on link "Edit" at bounding box center [89, 44] width 10 height 4
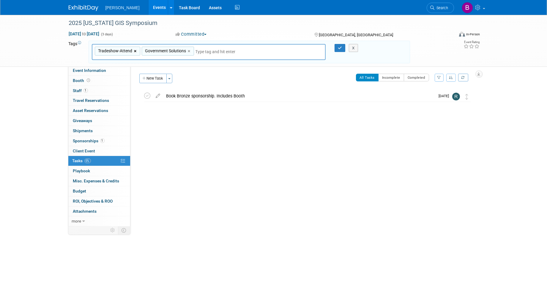
click at [137, 50] on link "×" at bounding box center [136, 51] width 4 height 7
type input "Government Solutions"
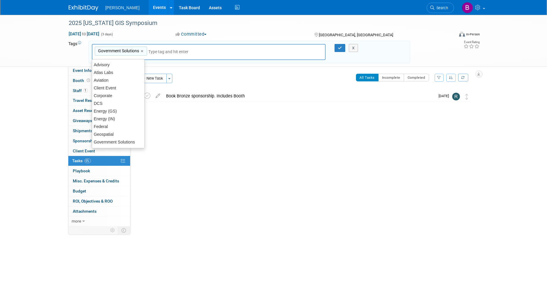
click at [177, 53] on input "text" at bounding box center [189, 52] width 83 height 6
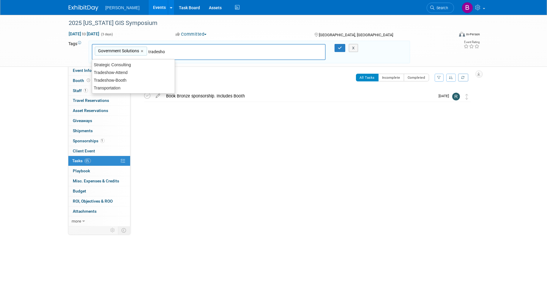
type input "tradeshow"
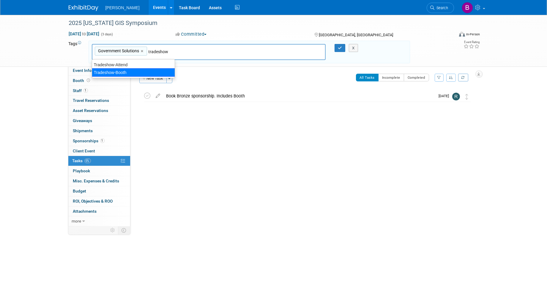
click at [134, 74] on div "Tradeshow-Booth" at bounding box center [133, 72] width 83 height 8
type input "Government Solutions, Tradeshow-Booth"
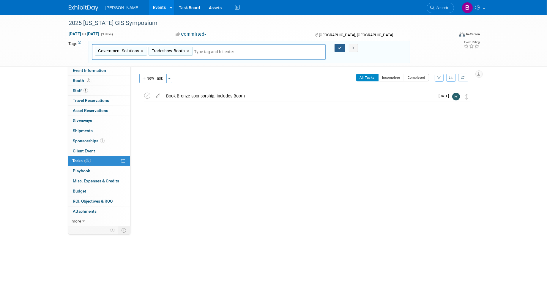
click at [338, 48] on icon "button" at bounding box center [340, 48] width 4 height 4
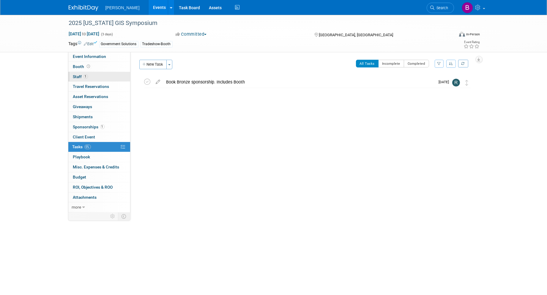
click at [91, 78] on link "1 Staff 1" at bounding box center [99, 77] width 62 height 10
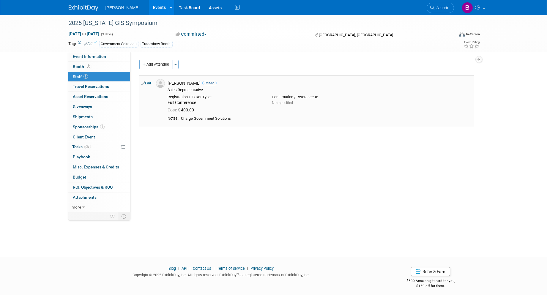
click at [147, 83] on link "Edit" at bounding box center [147, 83] width 10 height 4
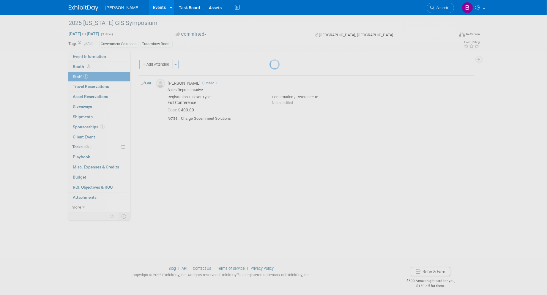
select select "fe33c52f-a1c6-46fa-aa91-df85e3eb2d37"
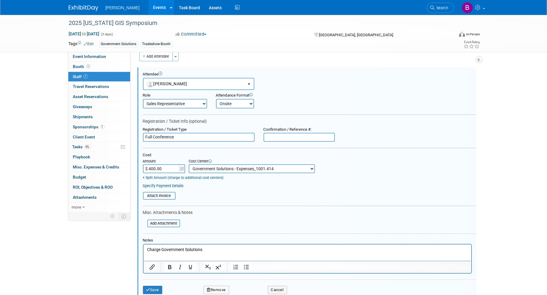
click at [265, 252] on html "Charge Government Solutions" at bounding box center [307, 248] width 328 height 8
drag, startPoint x: 195, startPoint y: 231, endPoint x: -2, endPoint y: 222, distance: 197.1
click at [0, 222] on html "Woolpert Events Add Event Bulk Upload Events Shareable Event Boards Recently Vi…" at bounding box center [273, 139] width 547 height 295
drag, startPoint x: 253, startPoint y: 245, endPoint x: 127, endPoint y: 234, distance: 127.0
click at [143, 244] on html "Charge Government Solutions" at bounding box center [307, 248] width 328 height 8
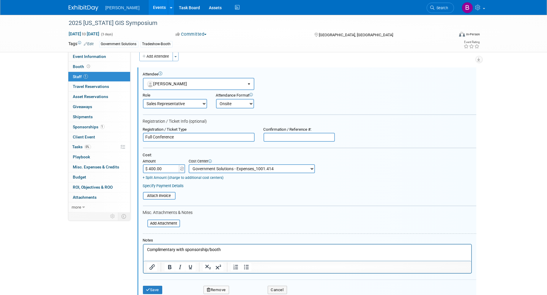
type input "$"
type input "$ 0.00"
click at [278, 192] on table "Attach Invoice" at bounding box center [309, 196] width 333 height 8
click at [161, 286] on button "Save" at bounding box center [153, 290] width 20 height 8
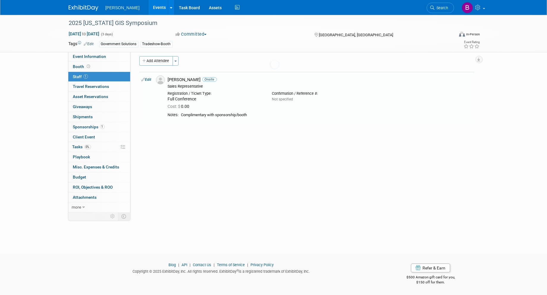
scroll to position [3, 0]
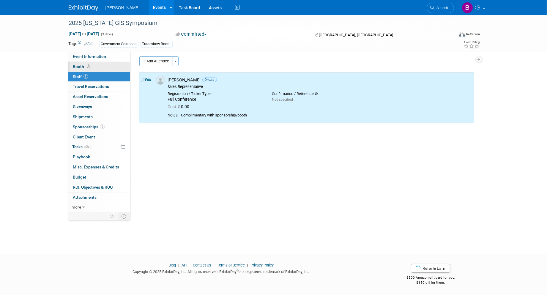
click at [99, 65] on link "Booth" at bounding box center [99, 67] width 62 height 10
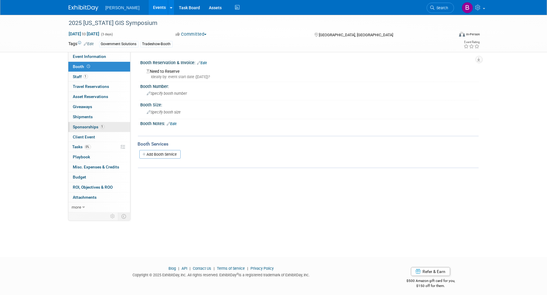
click at [89, 123] on link "1 Sponsorships 1" at bounding box center [99, 127] width 62 height 10
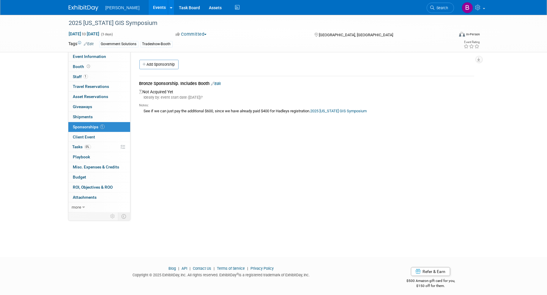
click at [218, 82] on link "Edit" at bounding box center [216, 83] width 10 height 4
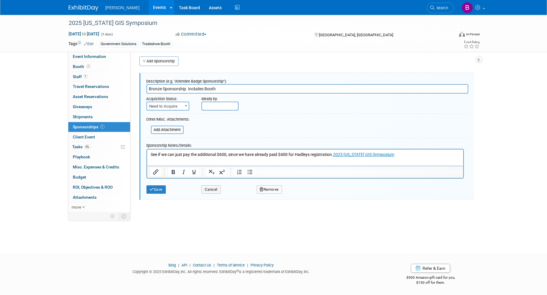
click at [175, 105] on span "Need to Acquire" at bounding box center [168, 106] width 42 height 8
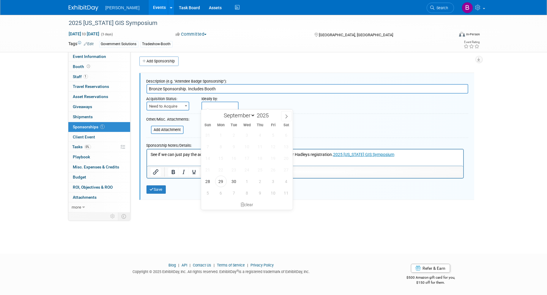
click at [212, 103] on input "text" at bounding box center [219, 106] width 37 height 9
drag, startPoint x: 234, startPoint y: 180, endPoint x: 230, endPoint y: 177, distance: 5.7
click at [234, 180] on span "30" at bounding box center [234, 181] width 12 height 12
type input "Sep 30, 2025"
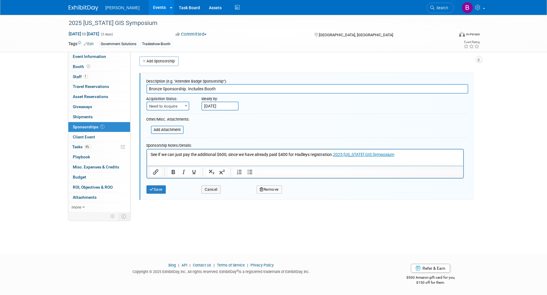
click at [229, 154] on p "See if we can just pay the additional $600, since we have already paid $400 for…" at bounding box center [304, 154] width 309 height 6
drag, startPoint x: 221, startPoint y: 154, endPoint x: 331, endPoint y: 154, distance: 110.2
click at [331, 154] on p "See if we can just pay the additional $600, since we have already paid $400 for…" at bounding box center [304, 154] width 309 height 6
click at [157, 189] on button "Save" at bounding box center [156, 189] width 20 height 8
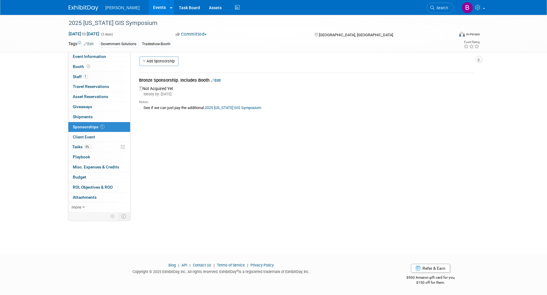
click at [148, 5] on link "Events" at bounding box center [159, 7] width 22 height 15
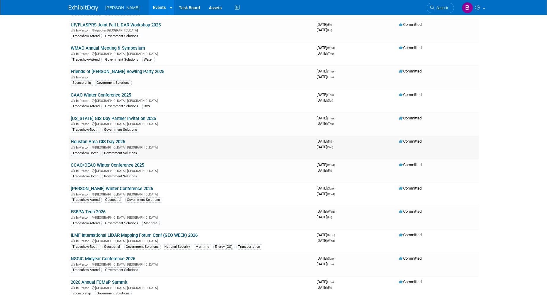
scroll to position [330, 0]
